Goal: Navigation & Orientation: Find specific page/section

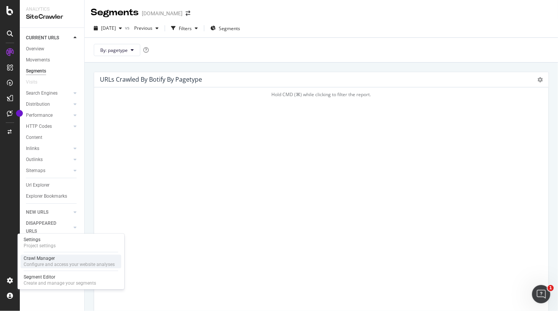
click at [45, 260] on div "Crawl Manager" at bounding box center [69, 258] width 91 height 6
